Goal: Transaction & Acquisition: Purchase product/service

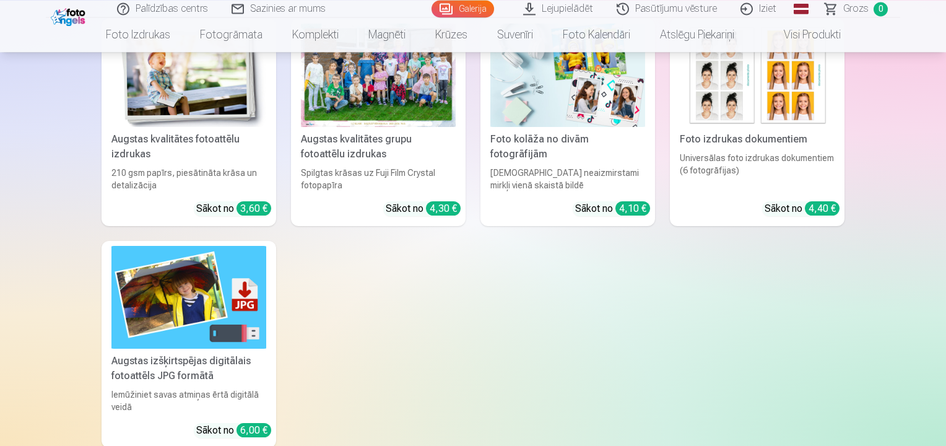
scroll to position [4759, 0]
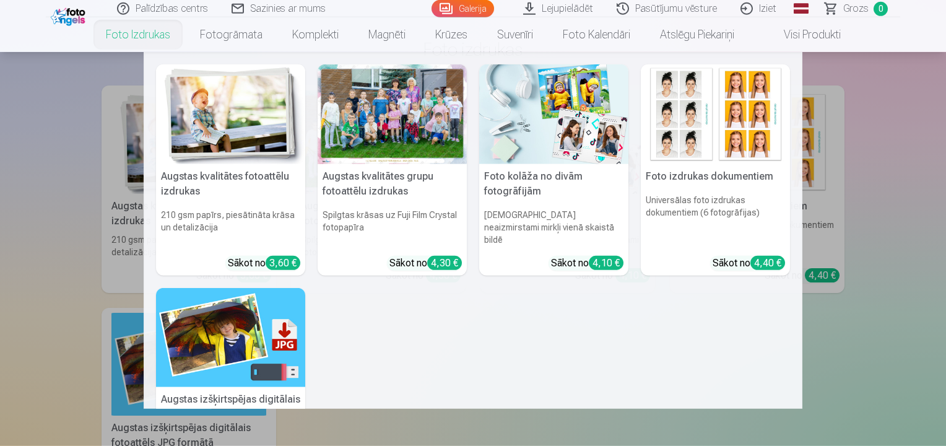
click at [134, 35] on link "Foto izdrukas" at bounding box center [138, 34] width 94 height 35
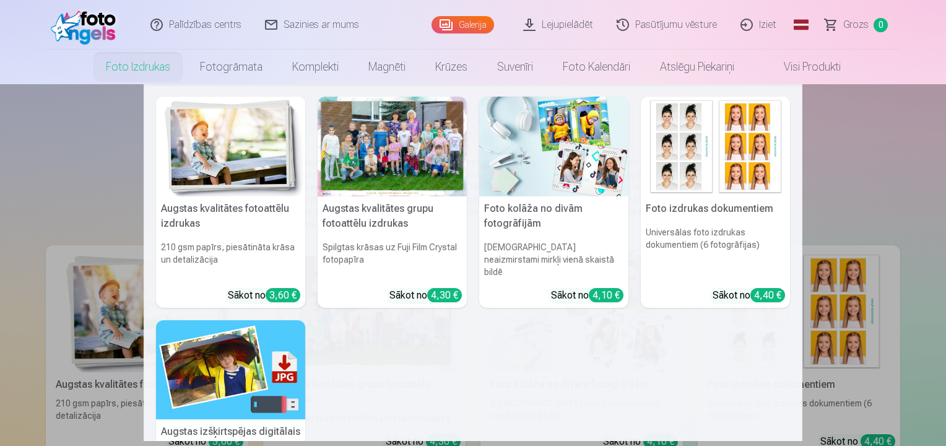
click at [437, 288] on div "4,30 €" at bounding box center [444, 295] width 35 height 14
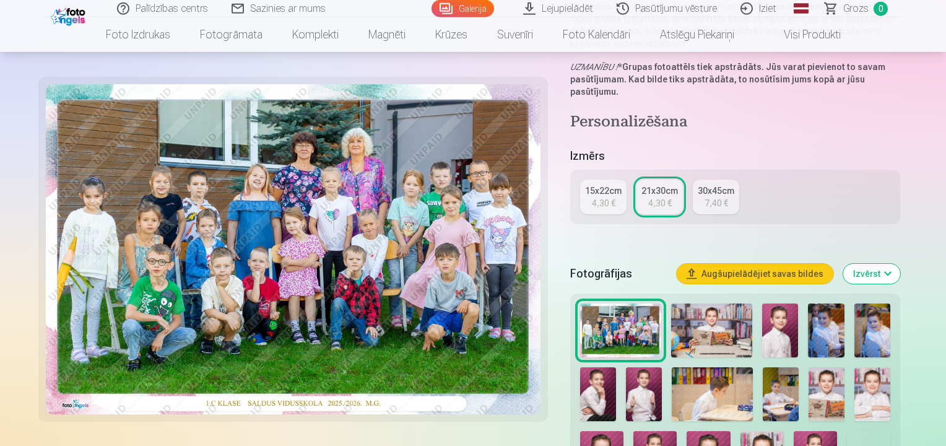
scroll to position [184, 0]
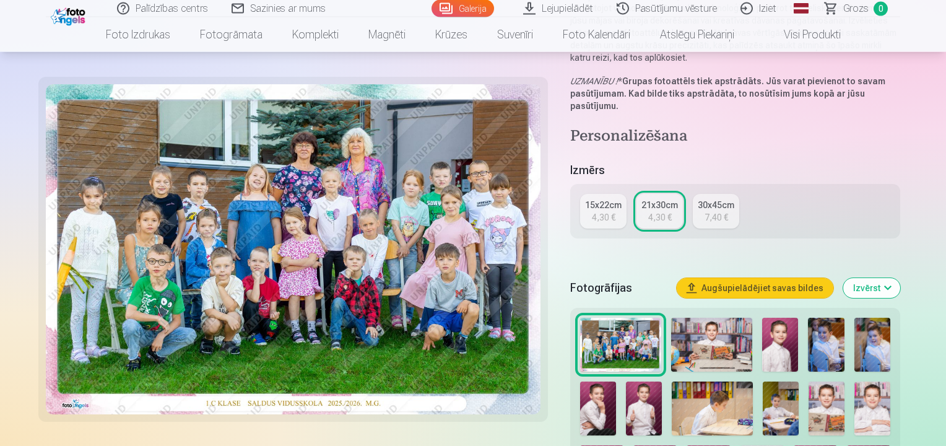
click at [614, 211] on div "4,30 €" at bounding box center [604, 217] width 24 height 12
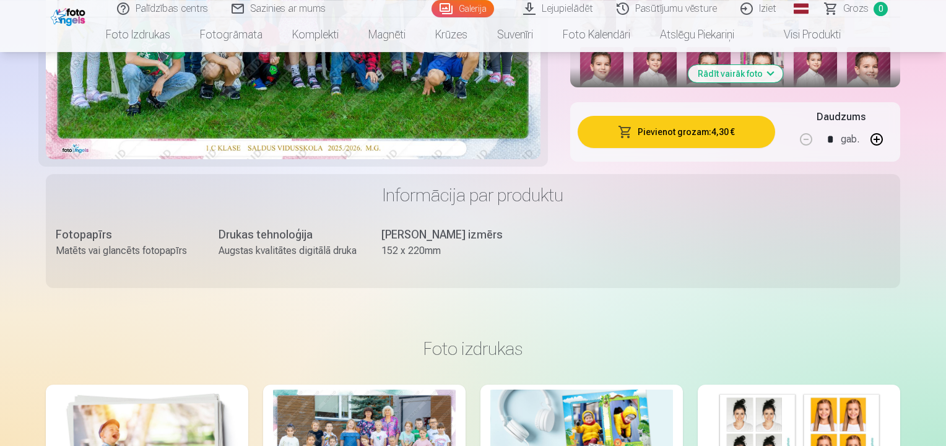
scroll to position [422, 0]
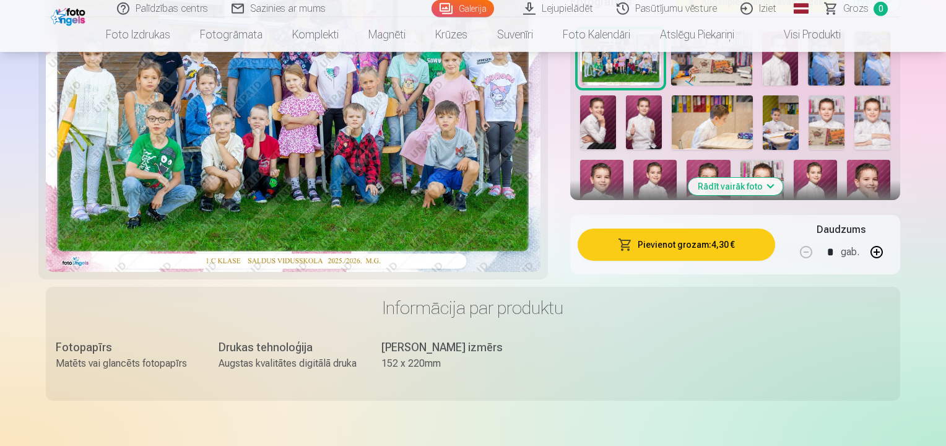
click at [706, 229] on button "Pievienot grozam : 4,30 €" at bounding box center [677, 245] width 198 height 32
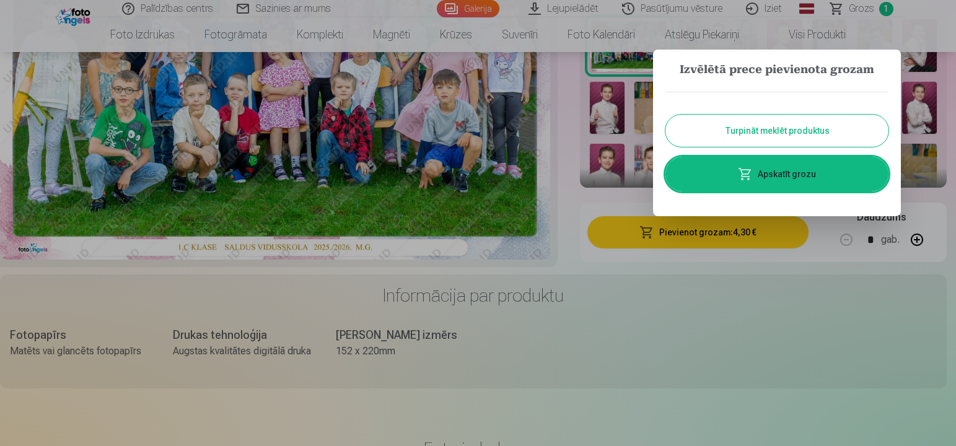
click at [786, 132] on button "Turpināt meklēt produktus" at bounding box center [776, 131] width 223 height 32
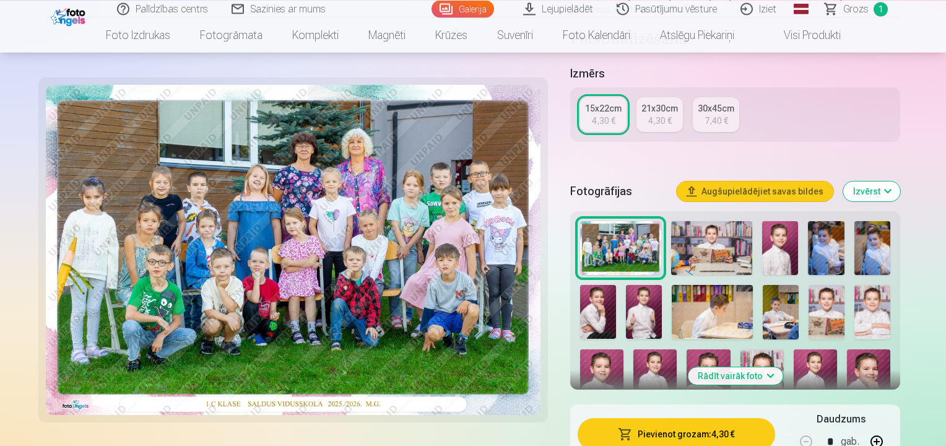
scroll to position [302, 0]
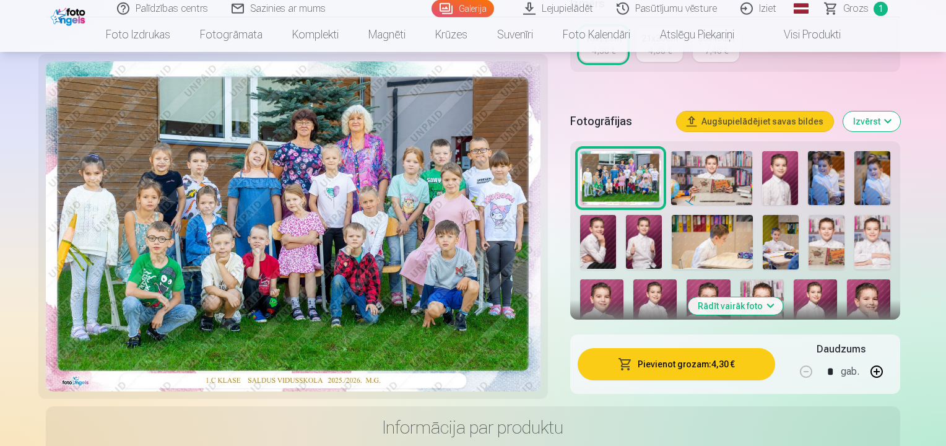
click at [777, 168] on img at bounding box center [781, 178] width 36 height 54
click at [794, 166] on img at bounding box center [781, 178] width 36 height 54
